Goal: Navigation & Orientation: Find specific page/section

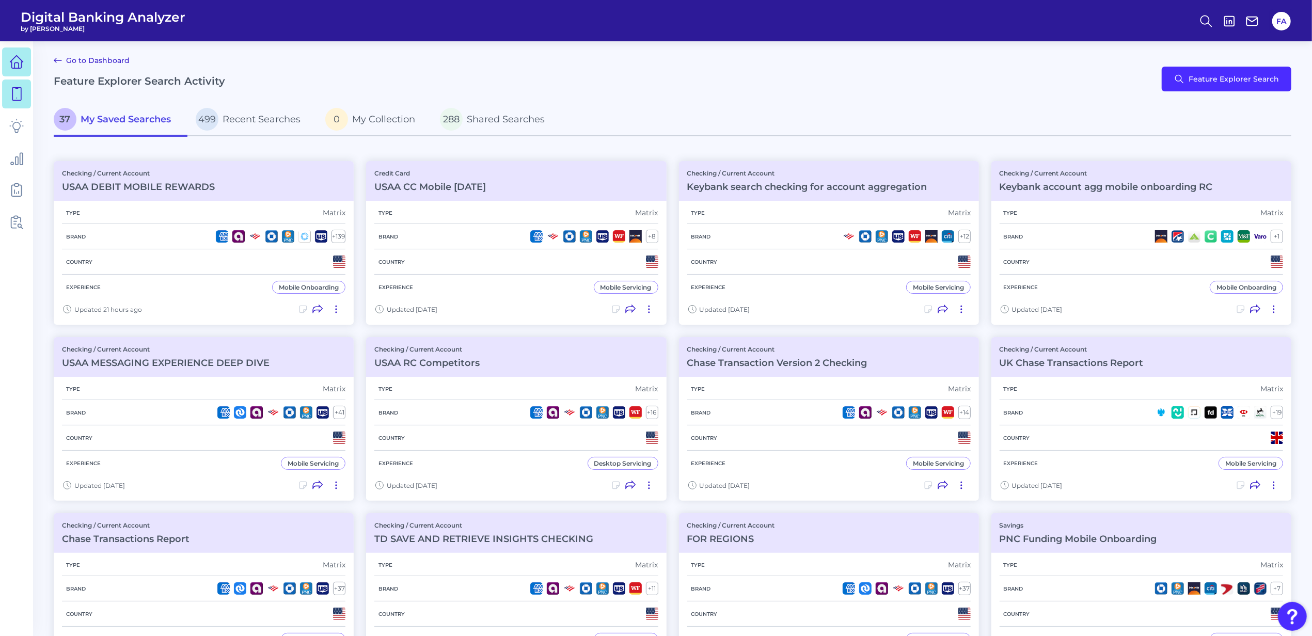
click at [29, 67] on link at bounding box center [16, 61] width 29 height 29
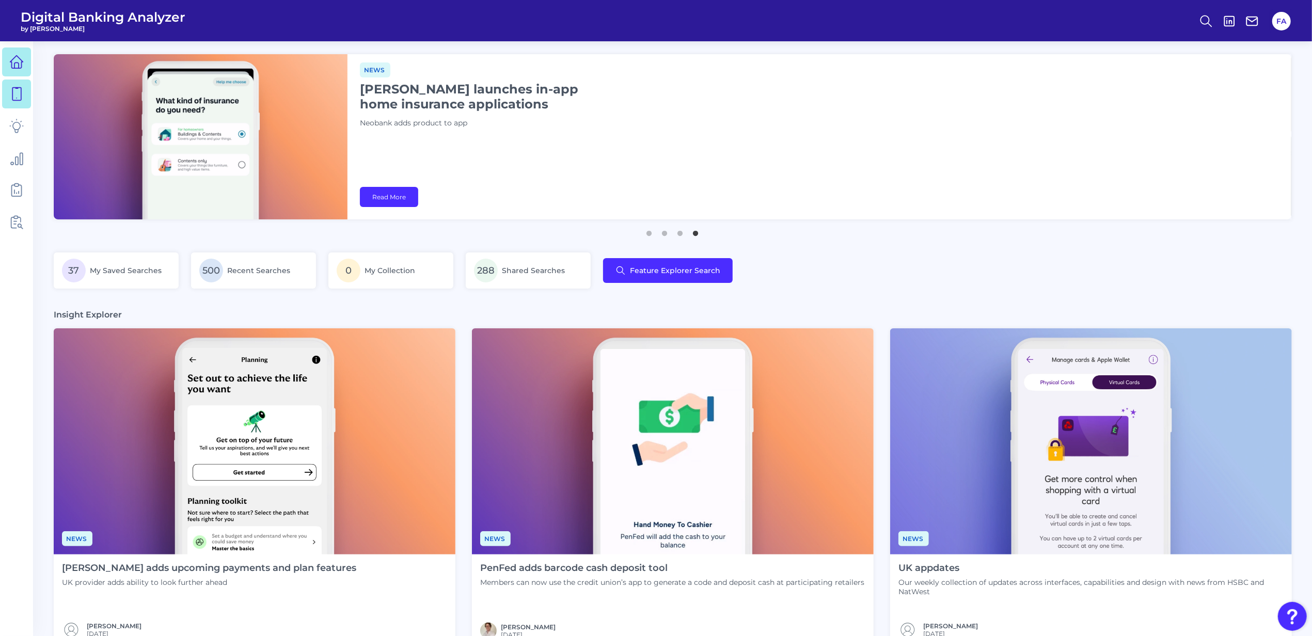
click at [11, 91] on icon at bounding box center [16, 94] width 14 height 14
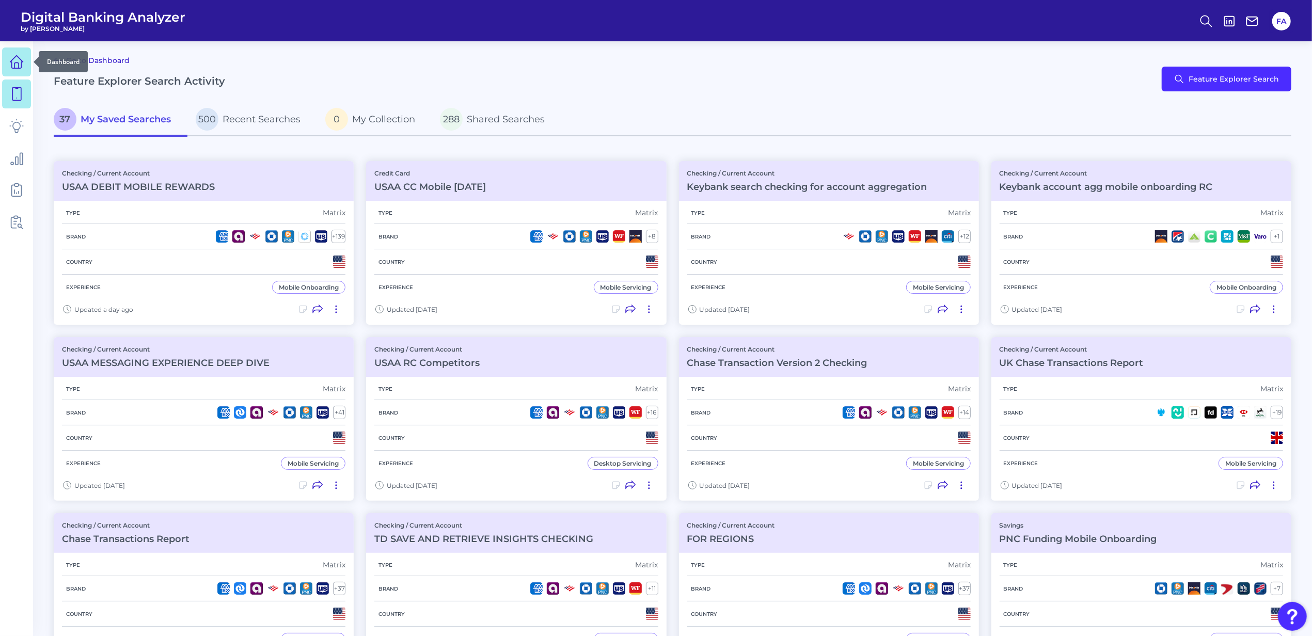
click at [38, 66] on div at bounding box center [33, 62] width 10 height 10
click at [23, 58] on icon at bounding box center [16, 62] width 14 height 14
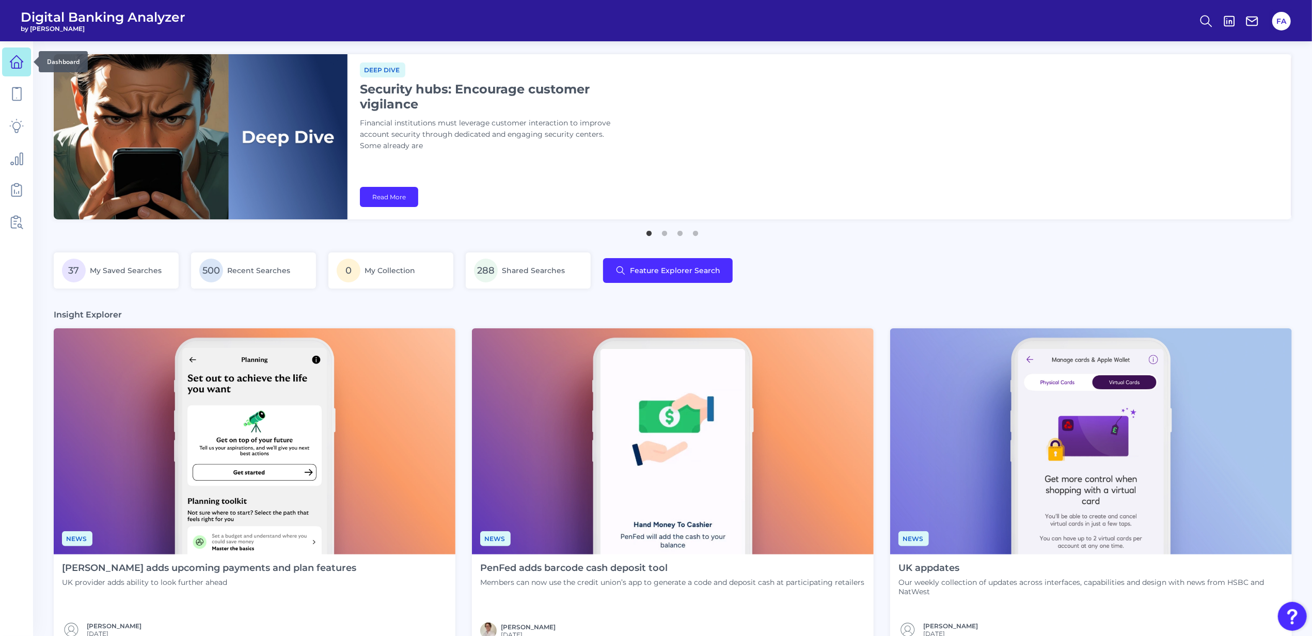
click at [23, 58] on icon at bounding box center [16, 62] width 14 height 14
click at [34, 95] on main "News [PERSON_NAME] launches in-app home insurance applications Neobank adds pro…" at bounding box center [656, 521] width 1312 height 1043
click at [23, 94] on icon at bounding box center [16, 94] width 14 height 14
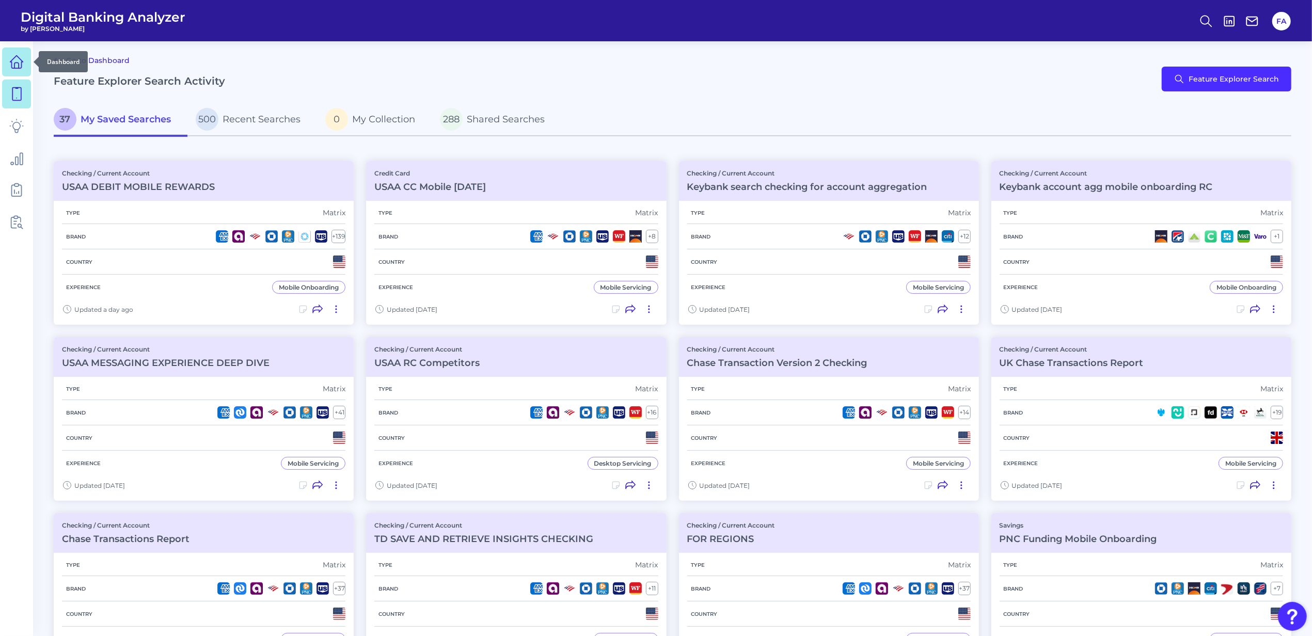
click at [23, 75] on link at bounding box center [16, 61] width 29 height 29
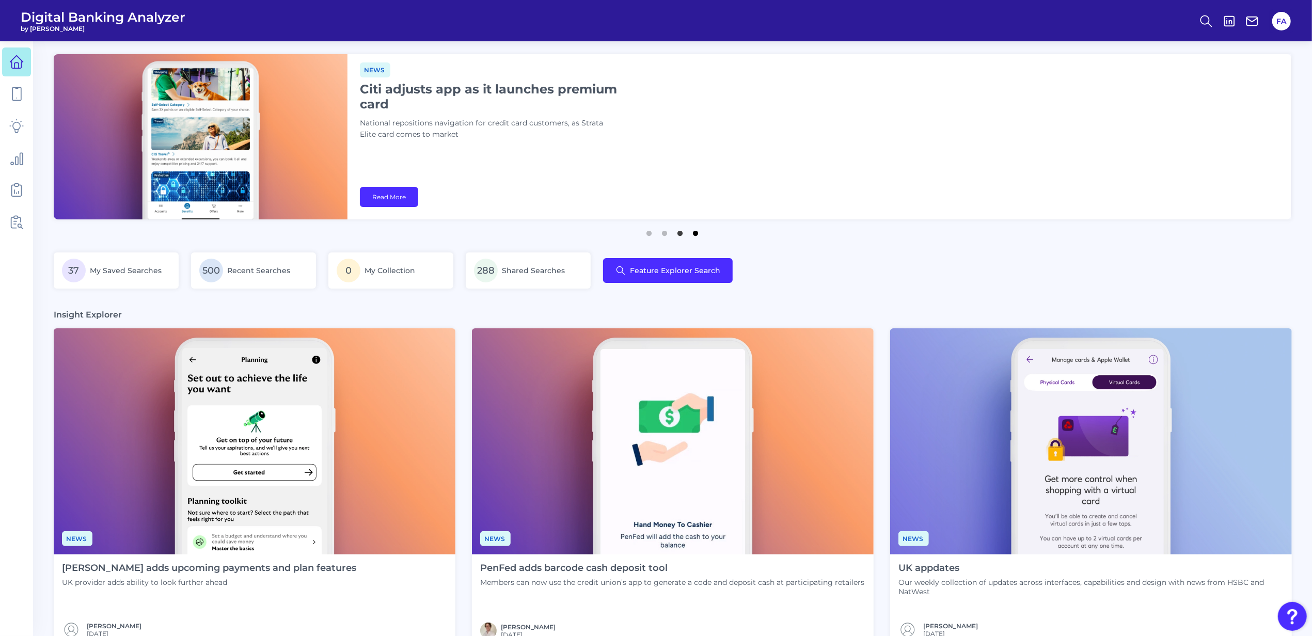
click at [694, 233] on button "4" at bounding box center [696, 231] width 10 height 10
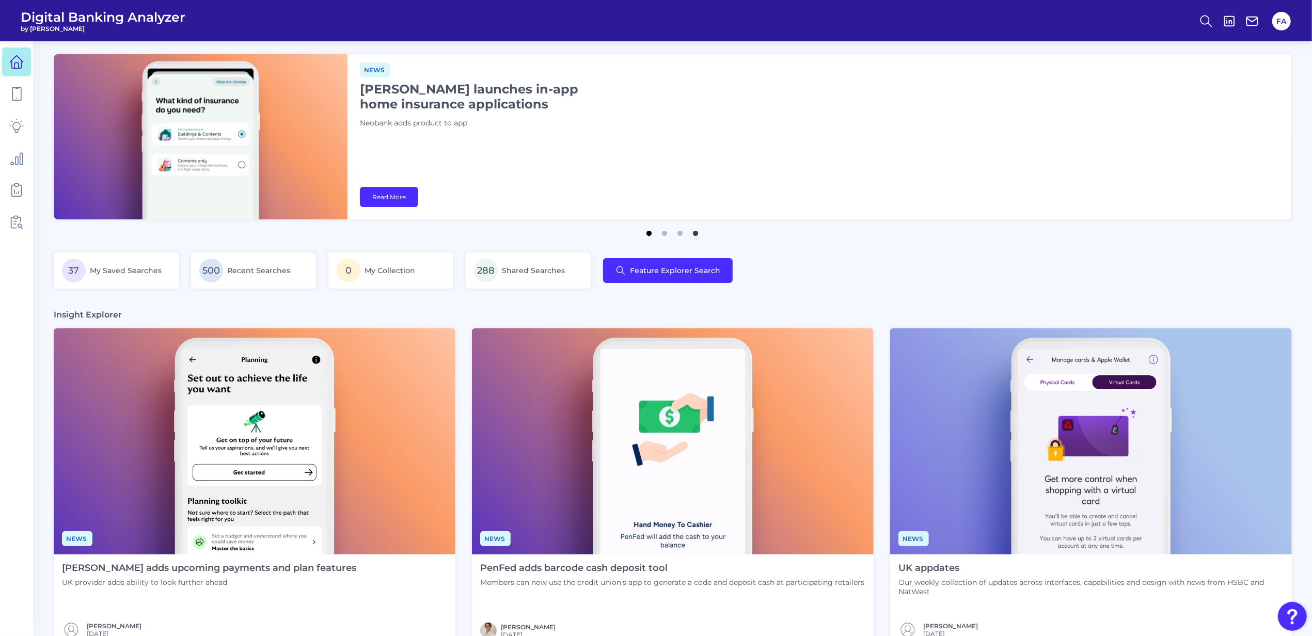
click at [644, 233] on button "1" at bounding box center [649, 231] width 10 height 10
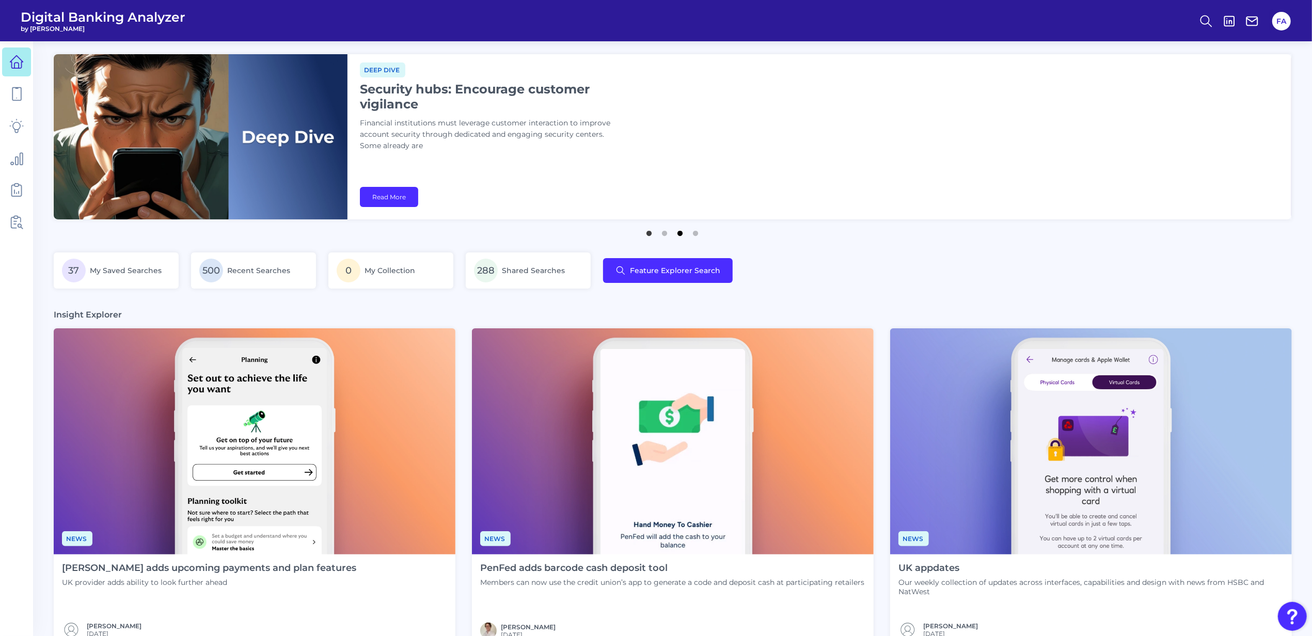
click at [678, 236] on button "3" at bounding box center [680, 231] width 10 height 10
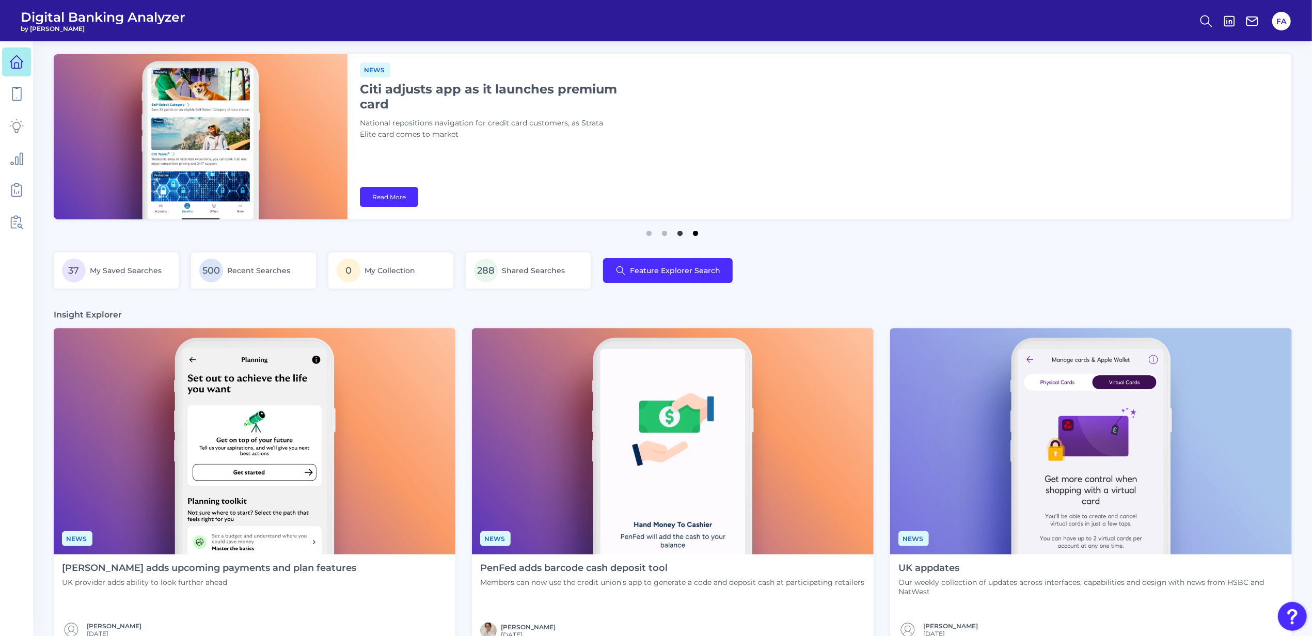
click at [692, 235] on button "4" at bounding box center [696, 231] width 10 height 10
click at [656, 236] on ul "1 2 3 4" at bounding box center [672, 229] width 1237 height 13
click at [680, 236] on button "3" at bounding box center [680, 231] width 10 height 10
click at [656, 236] on ul "1 2 3 4" at bounding box center [672, 229] width 1237 height 13
click at [663, 234] on button "2" at bounding box center [665, 231] width 10 height 10
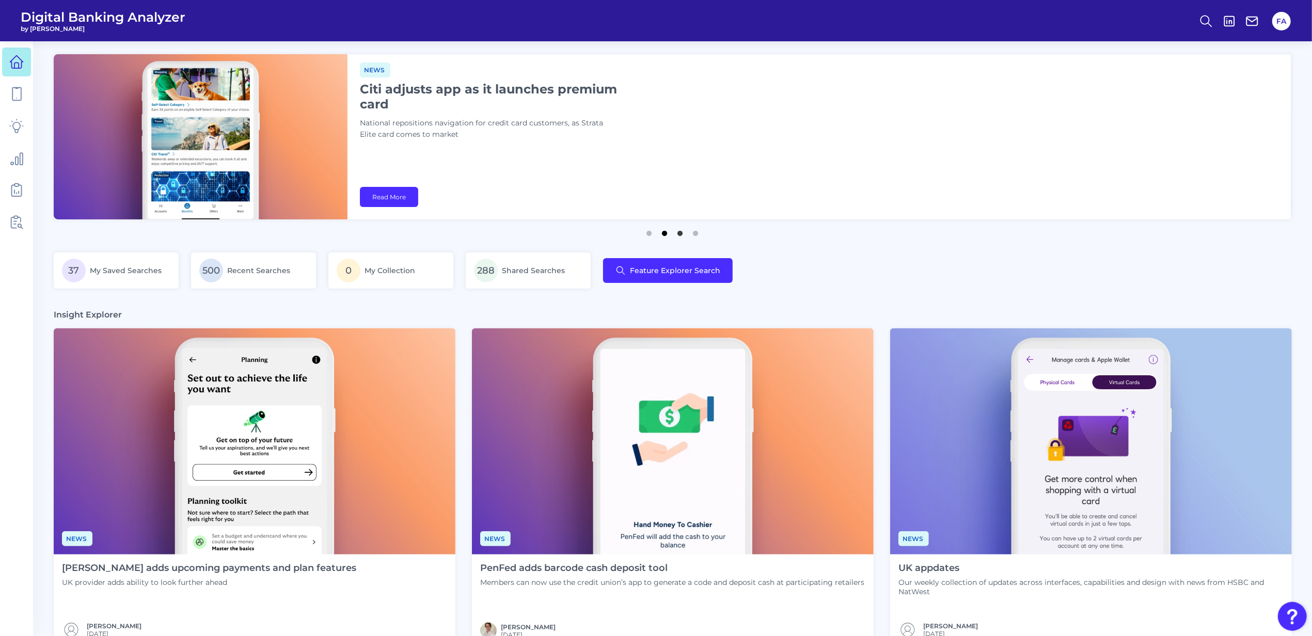
click at [663, 234] on button "2" at bounding box center [665, 231] width 10 height 10
click at [664, 234] on button "2" at bounding box center [665, 231] width 10 height 10
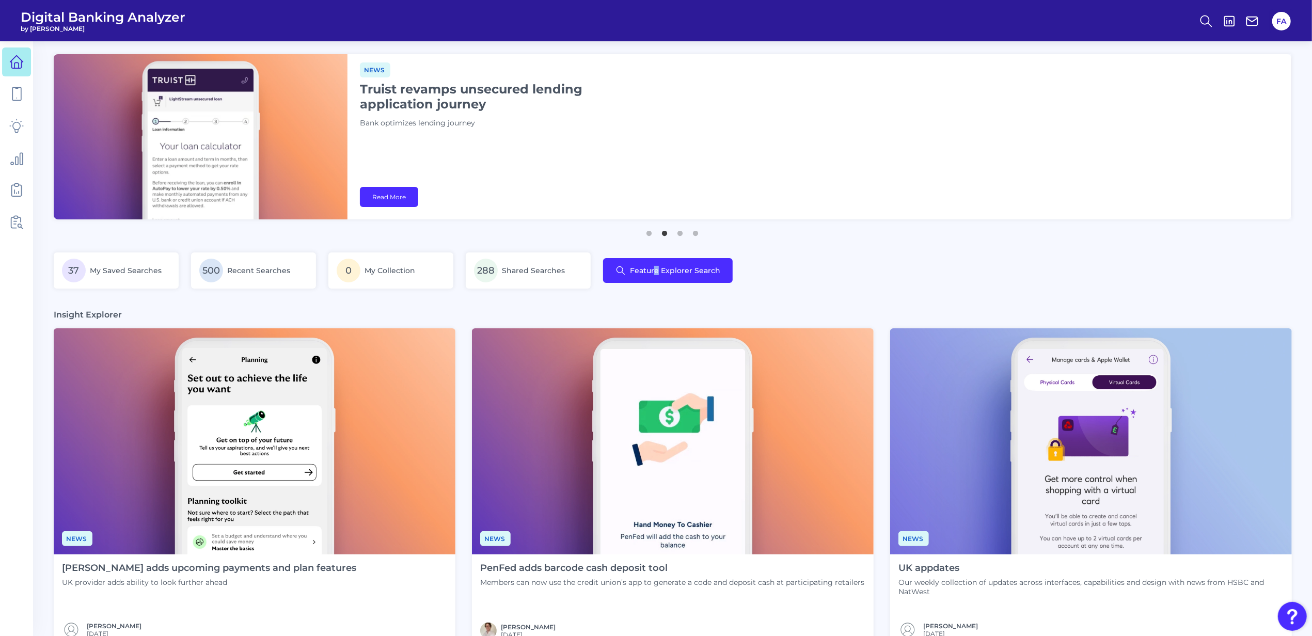
click at [655, 236] on main "News [PERSON_NAME] launches in-app home insurance applications Neobank adds pro…" at bounding box center [656, 521] width 1312 height 1043
click at [652, 236] on button "1" at bounding box center [649, 231] width 10 height 10
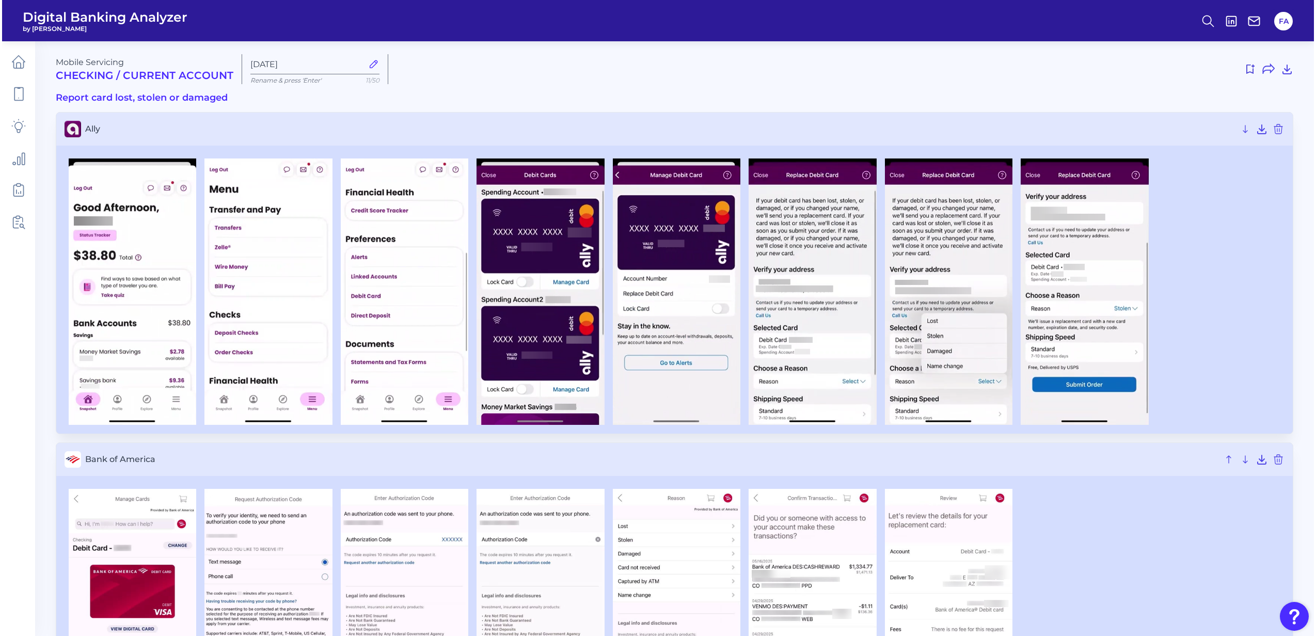
scroll to position [5222, 0]
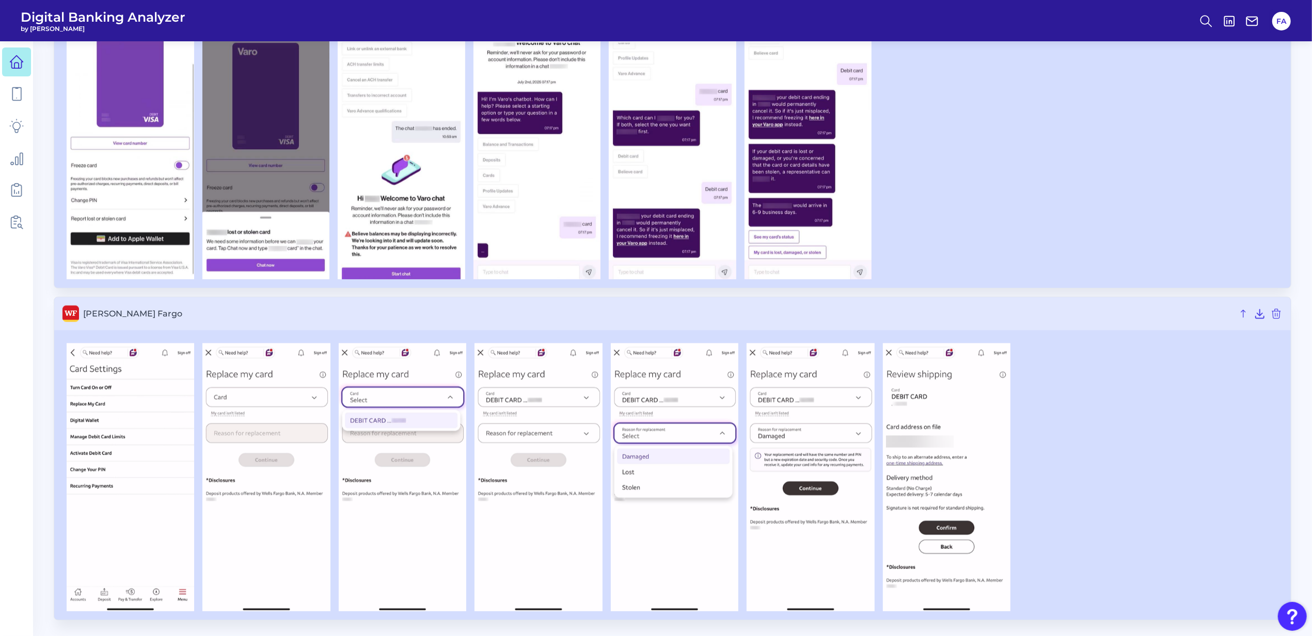
click at [29, 73] on link at bounding box center [16, 61] width 29 height 29
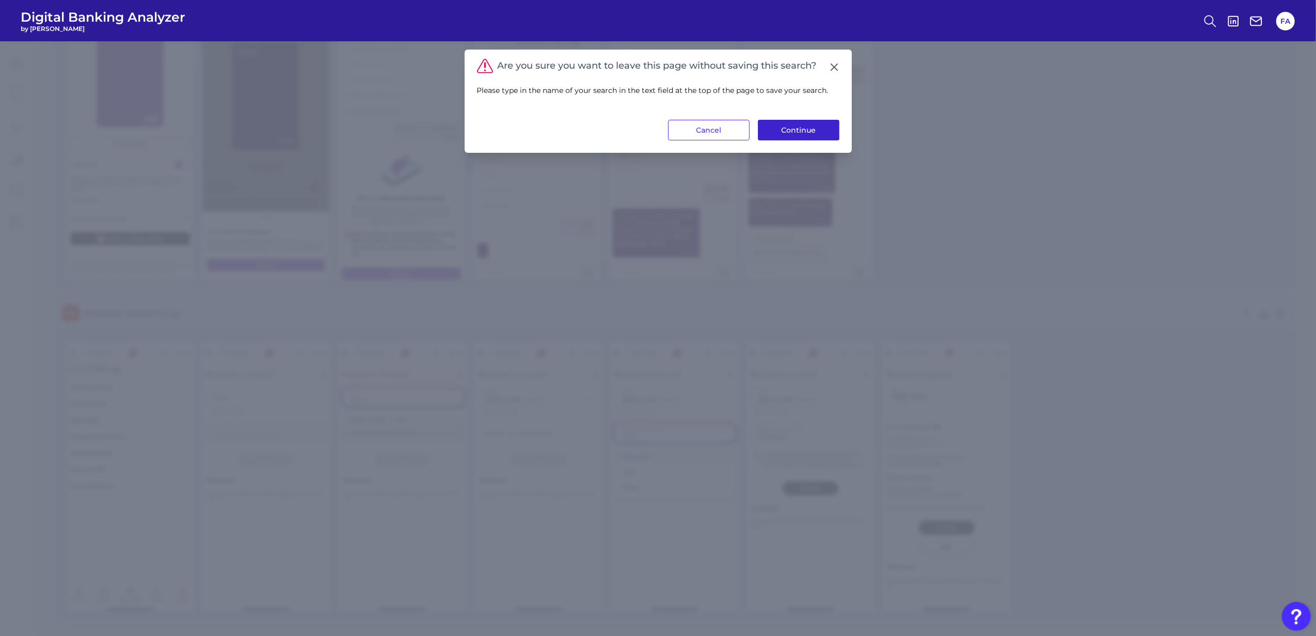
click at [791, 131] on button "Continue" at bounding box center [799, 130] width 82 height 21
